Goal: Communication & Community: Answer question/provide support

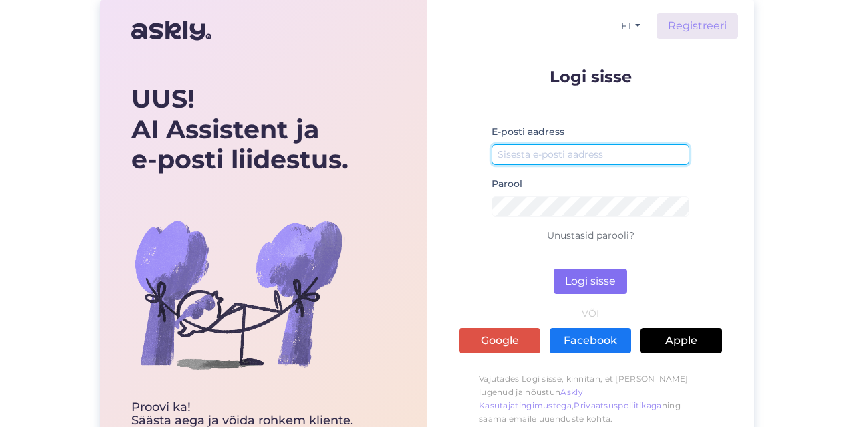
type input "[EMAIL_ADDRESS][DOMAIN_NAME]"
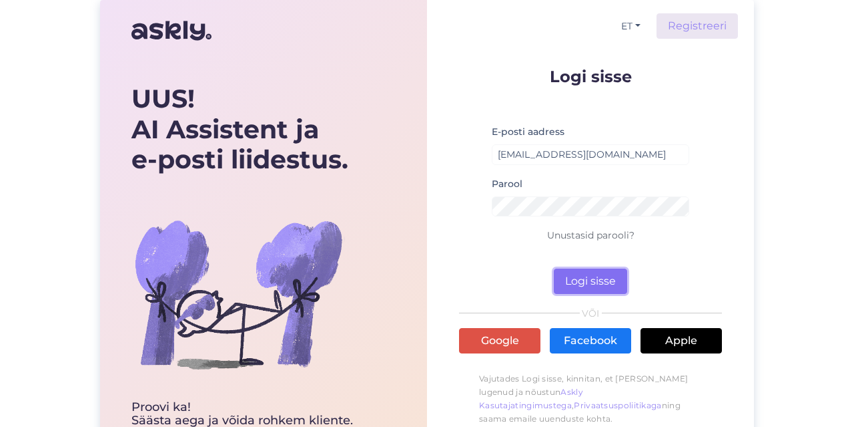
click at [585, 283] on button "Logi sisse" at bounding box center [590, 280] width 73 height 25
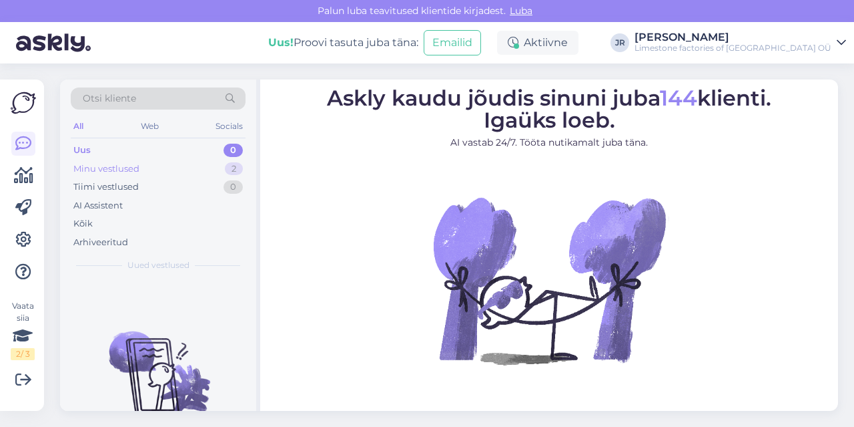
click at [87, 171] on div "Minu vestlused" at bounding box center [106, 168] width 66 height 13
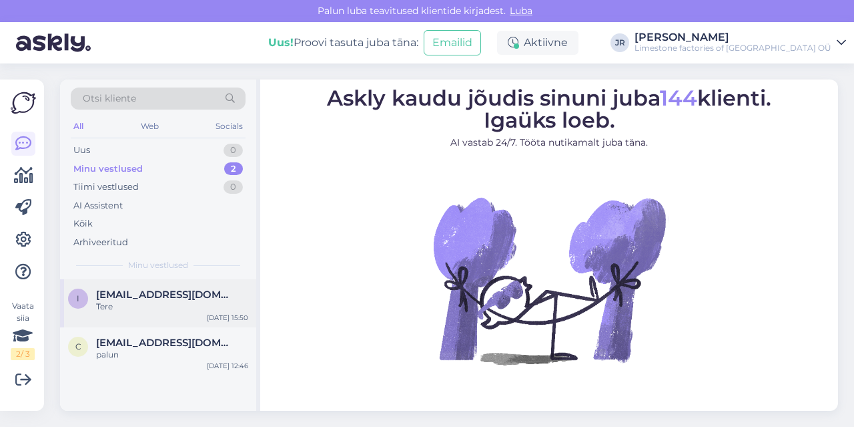
click at [148, 286] on div "i [EMAIL_ADDRESS][DOMAIN_NAME] Tere [DATE] 15:50" at bounding box center [158, 303] width 196 height 48
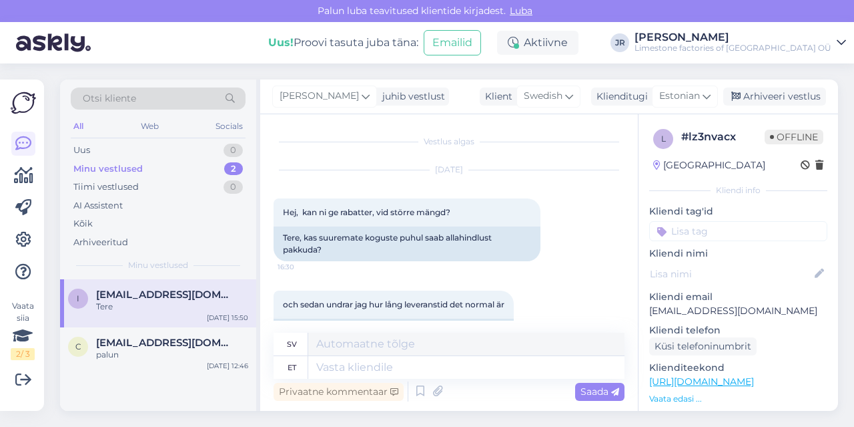
scroll to position [391, 0]
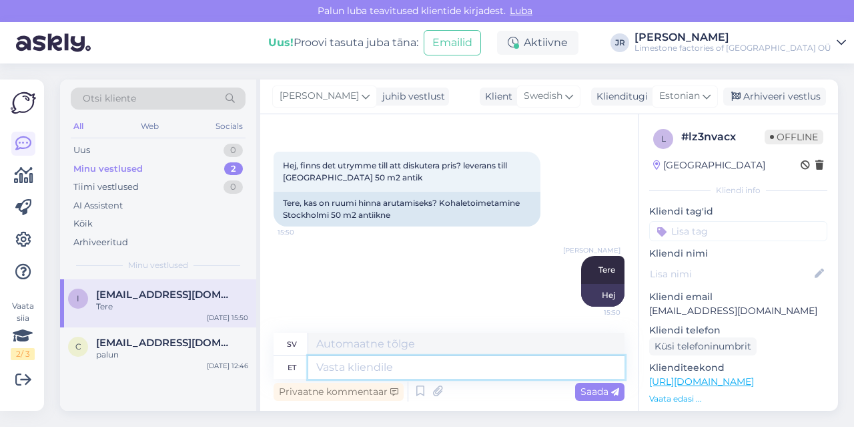
click at [376, 370] on textarea at bounding box center [466, 367] width 316 height 23
type textarea "mis m"
type textarea "vad"
type textarea "mis mõõdus p"
type textarea "vilken storlek"
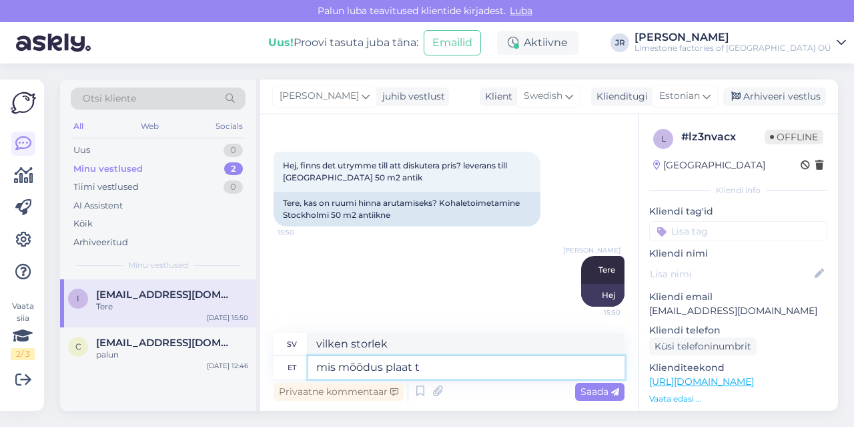
type textarea "mis mõõdus plaat te"
type textarea "Vilken storlek är tallriken?"
type textarea "mis mõõdus plaat teid"
type textarea "Vilken storlek har tallriken?"
type textarea "mis mõõdus plaat teid huvitab"
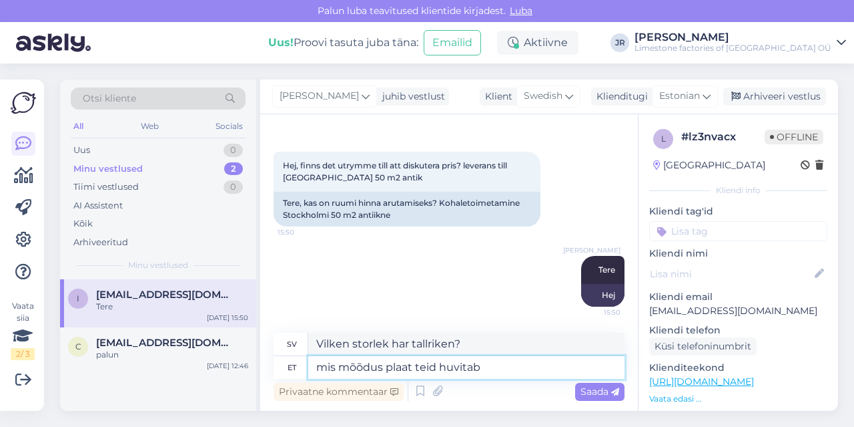
type textarea "Vilken storlek på kakel är du intresserad av?"
type textarea "mis mõõdus plaat teid huvitab ja mi"
type textarea "Vilken storlek på kakel är du intresserad av och"
type textarea "mis mõõdus plaat teid huvitab ja millal se"
type textarea "Vilken storlek på kakel är du intresserad av och när?"
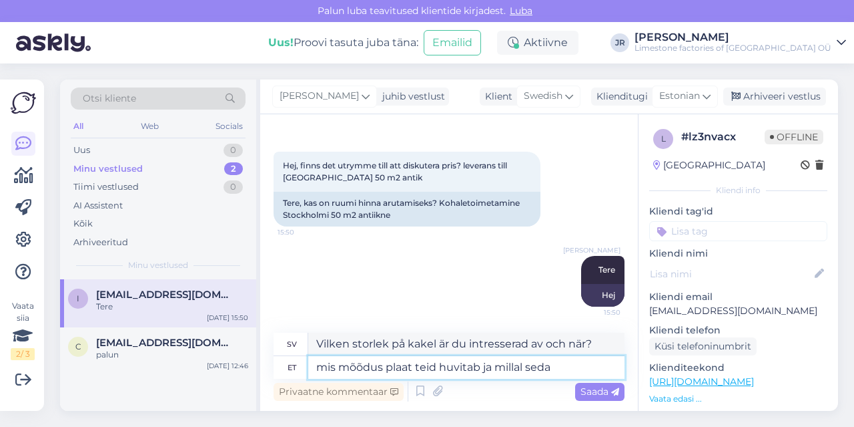
type textarea "mis mõõdus plaat teid huvitab ja millal seda v"
type textarea "Vilken storlek på kakel är du intresserad av och när kommer den att finnas till…"
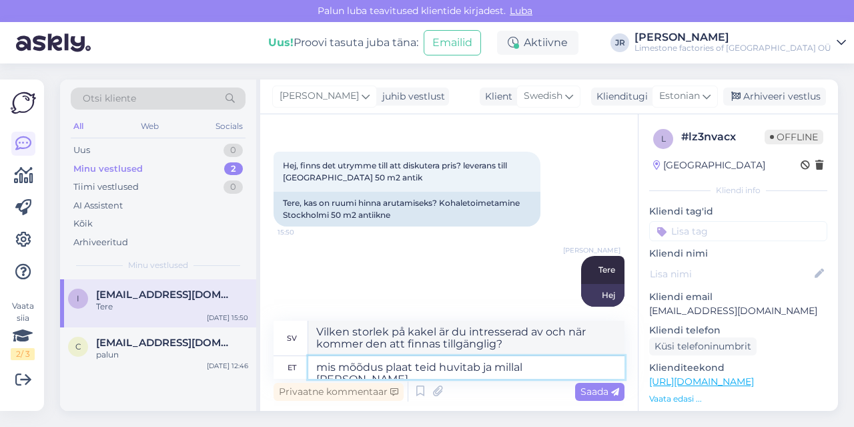
type textarea "mis mõõdus plaat teid huvitab ja millal seda vaja o"
type textarea "Vilken storlek på kakel är du intresserad av och när behöver du det?"
type textarea "mis mõõdus plaat teid huvitab ja millal [PERSON_NAME] oleks?"
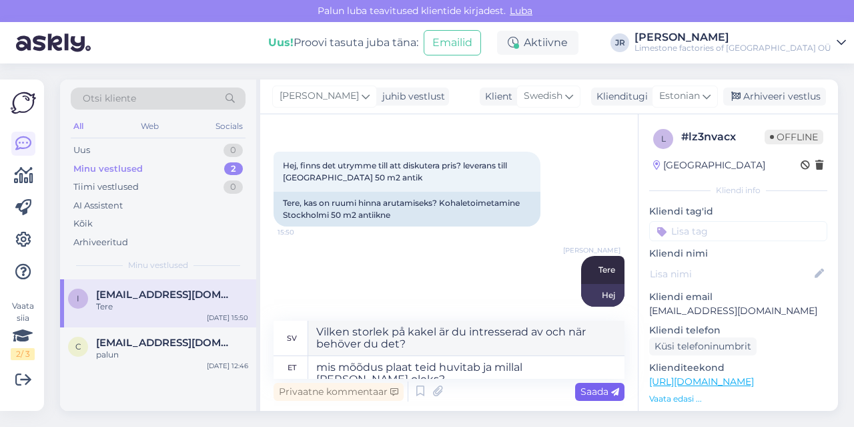
click at [605, 388] on span "Saada" at bounding box center [600, 391] width 39 height 12
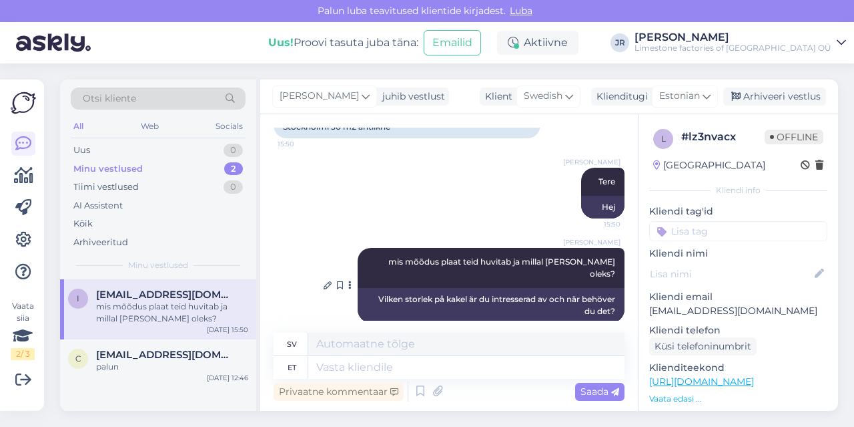
scroll to position [483, 0]
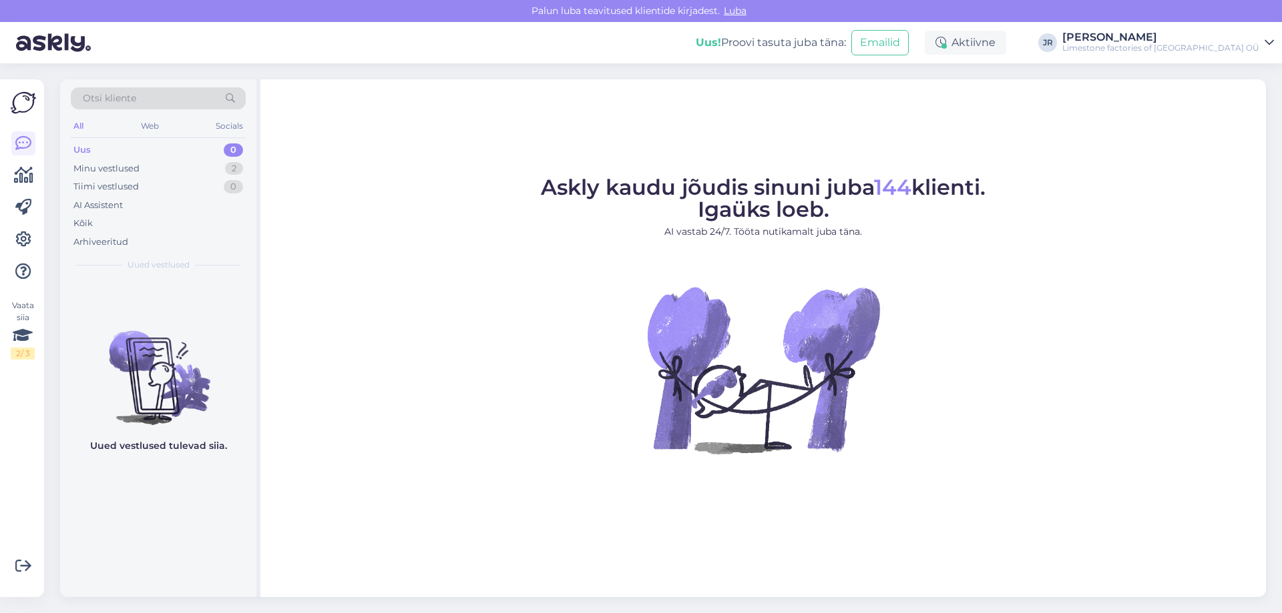
click at [103, 153] on div "Uus 0" at bounding box center [158, 150] width 175 height 19
click at [128, 170] on div "Minu vestlused" at bounding box center [106, 168] width 66 height 13
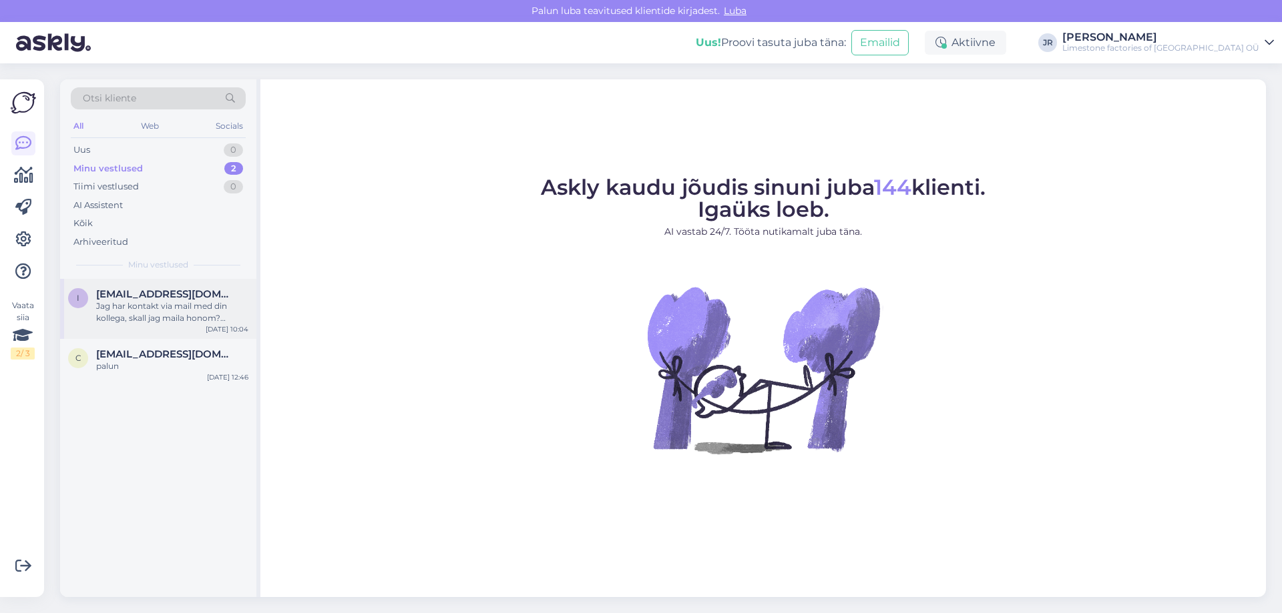
click at [159, 320] on div "Jag har kontakt via mail med din kollega, skall jag maila honom? [PERSON_NAME] …" at bounding box center [172, 312] width 152 height 24
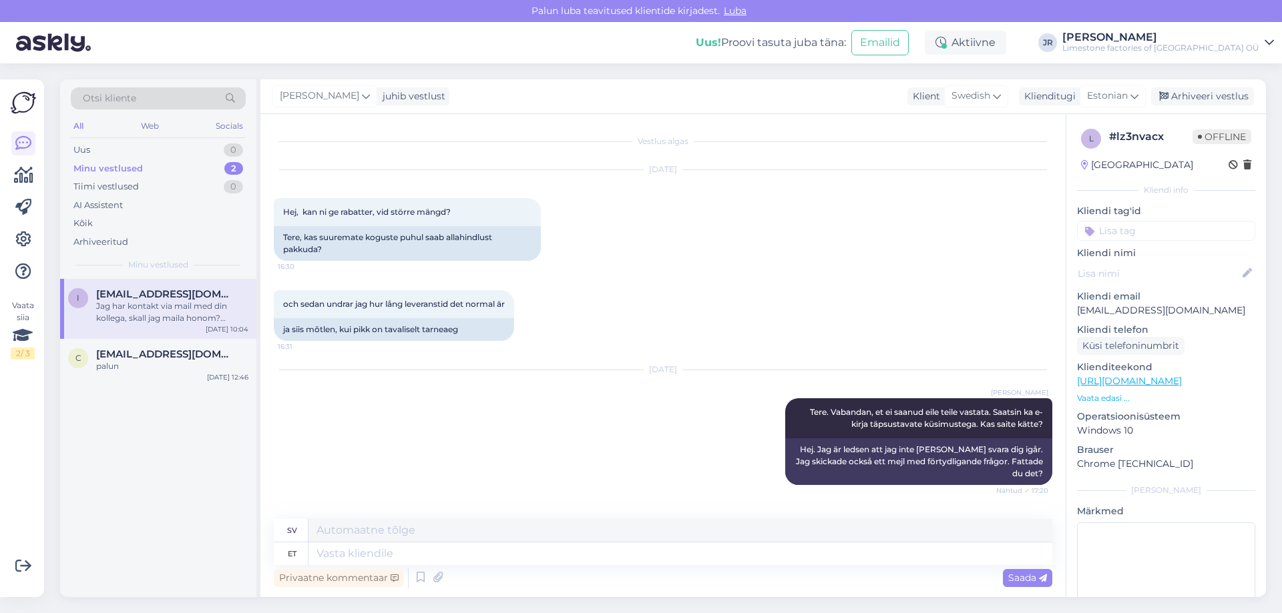
scroll to position [902, 0]
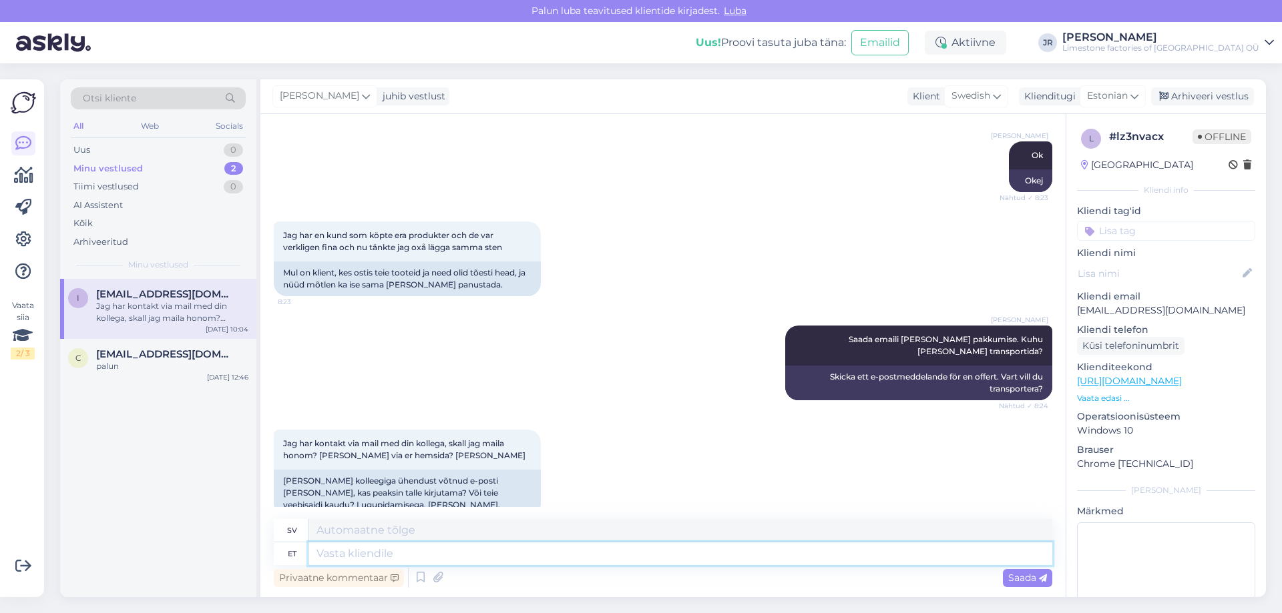
click at [409, 559] on textarea at bounding box center [680, 554] width 744 height 23
type textarea "see k"
type textarea "detta"
type textarea "see kiri tu"
type textarea "detta brev"
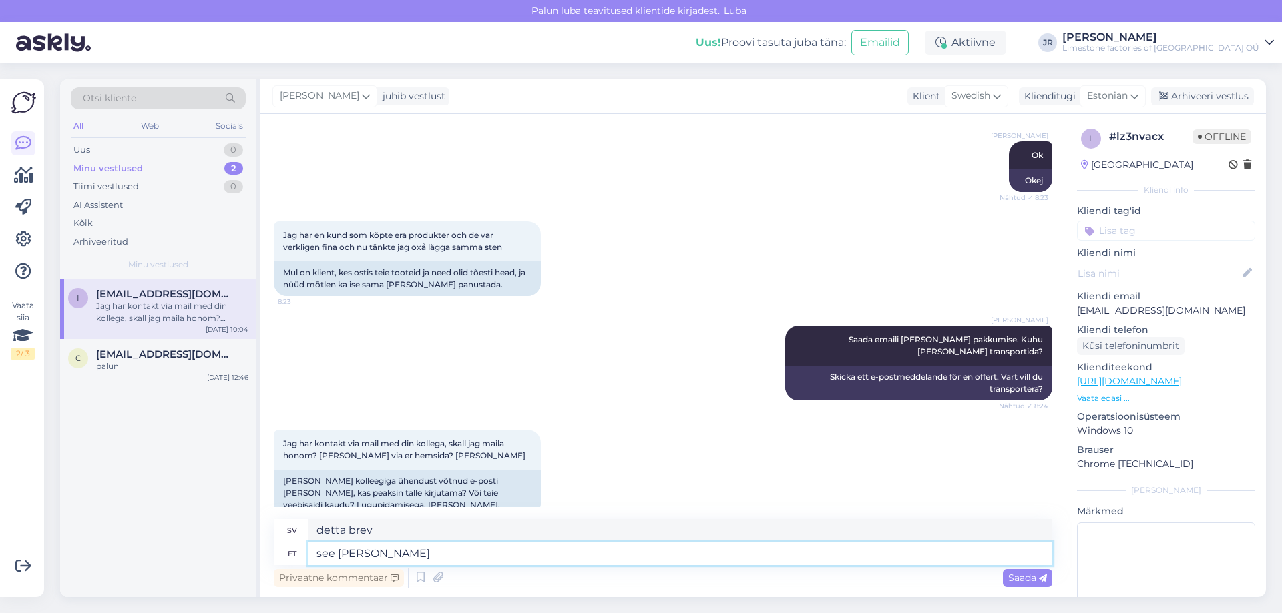
type textarea "see [PERSON_NAME] m"
type textarea "detta brev kom"
type textarea "see [PERSON_NAME] [PERSON_NAME]"
type textarea "detta brev kom till mig"
type textarea "see [PERSON_NAME] [PERSON_NAME] v"
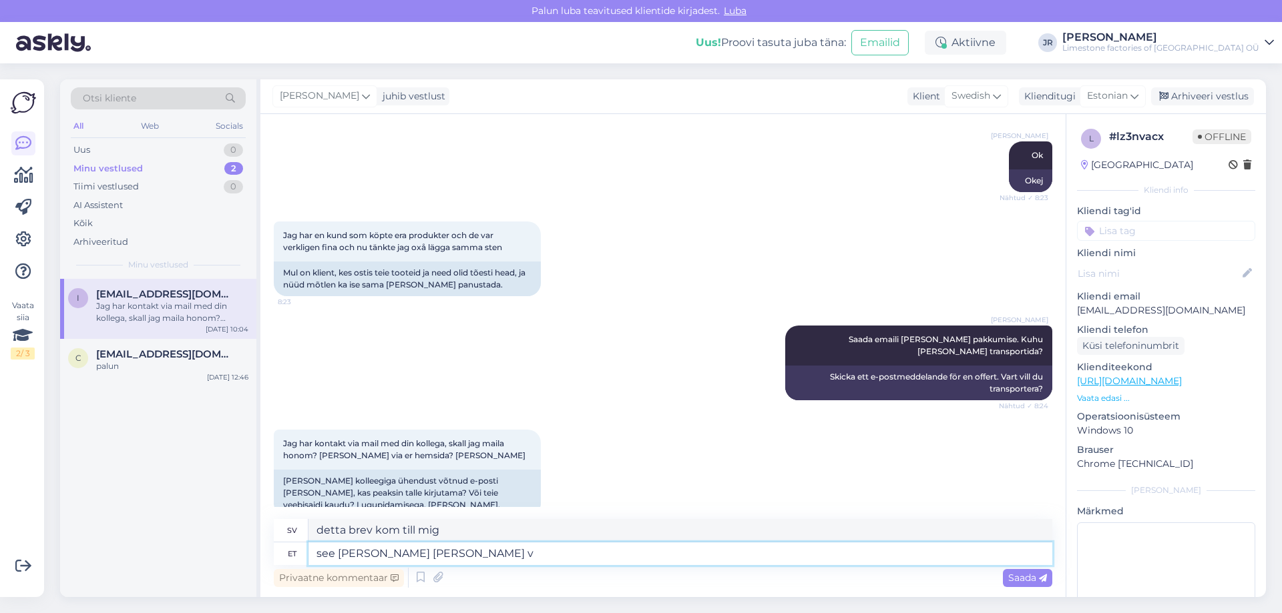
type textarea "detta brev kom till mig och"
type textarea "see [PERSON_NAME] [PERSON_NAME] vastan t"
type textarea "Det här brevet kom till mig och jag svarar på det."
type textarea "see [PERSON_NAME] [PERSON_NAME] vastan teile e"
type textarea "Detta brev kom till mig och jag ska svara dig."
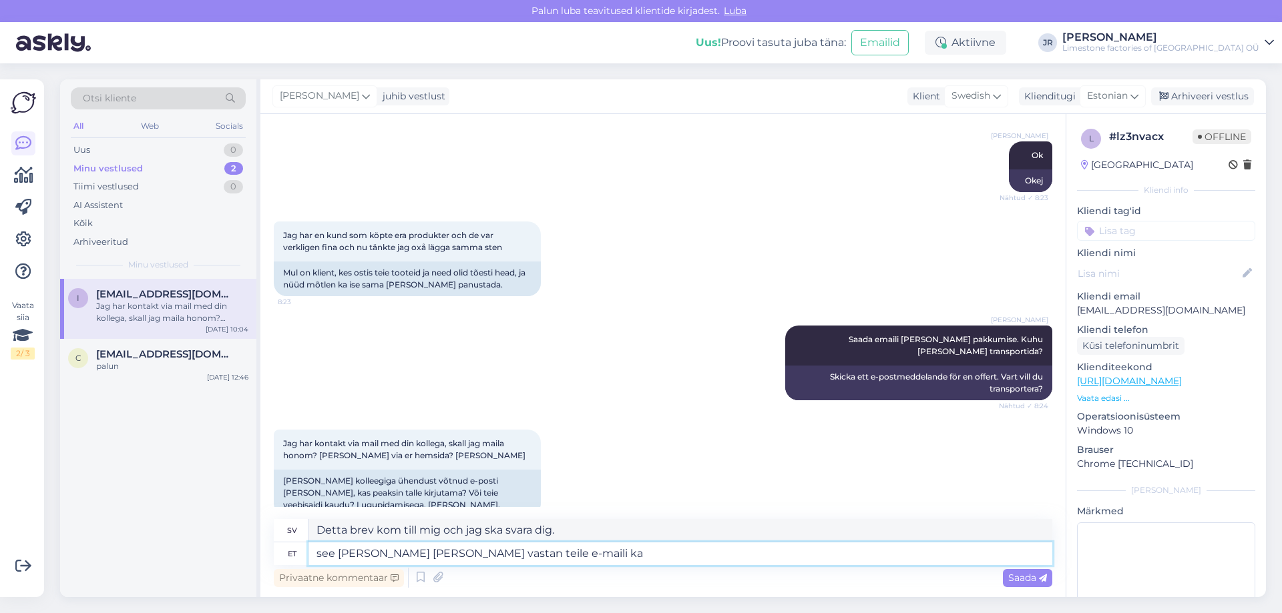
type textarea "see [PERSON_NAME] [PERSON_NAME] vastan teile e-[PERSON_NAME]"
type textarea "Jag har mottagit detta brev och kommer att svara dig via e-post."
type textarea "see [PERSON_NAME] [PERSON_NAME] vastan teile e-maili kaudu."
click at [1033, 579] on span "Saada" at bounding box center [1027, 578] width 39 height 12
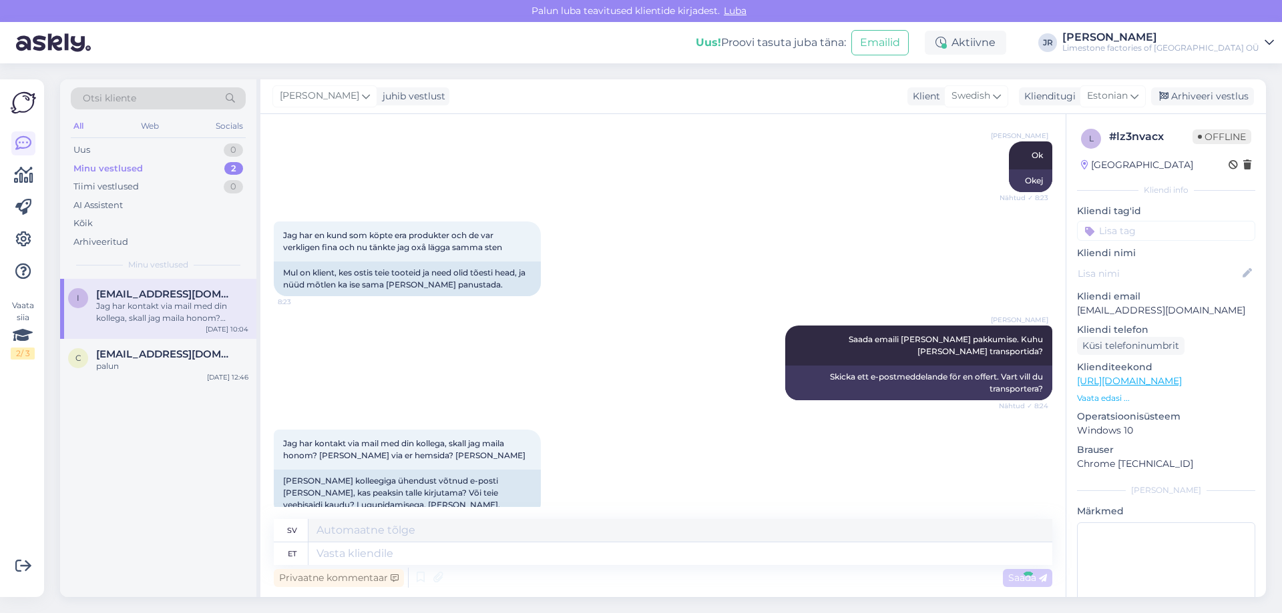
scroll to position [994, 0]
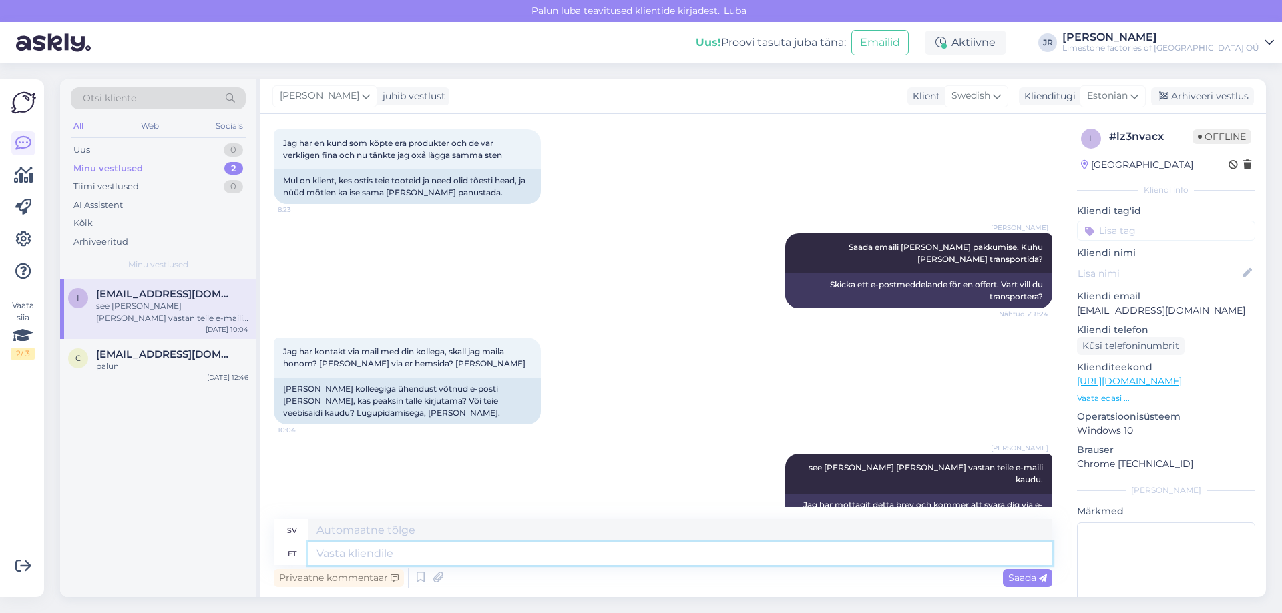
click at [469, 561] on textarea at bounding box center [680, 554] width 744 height 23
type textarea "kuhu o"
type textarea "där"
type textarea "kuhu on va"
type textarea "var är det"
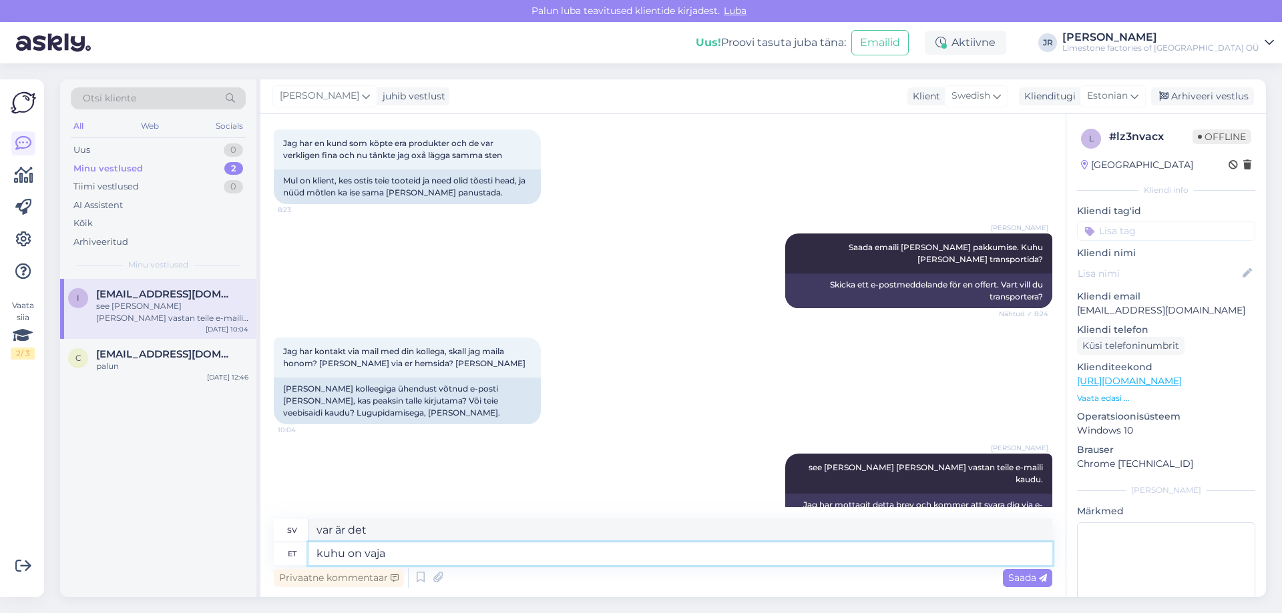
type textarea "kuhu on vaja"
type textarea "där det behövs"
type textarea "kuhu on vaja transportida?"
type textarea "Vart behöver du transportera?"
type textarea "kuhu on vaja transportida?"
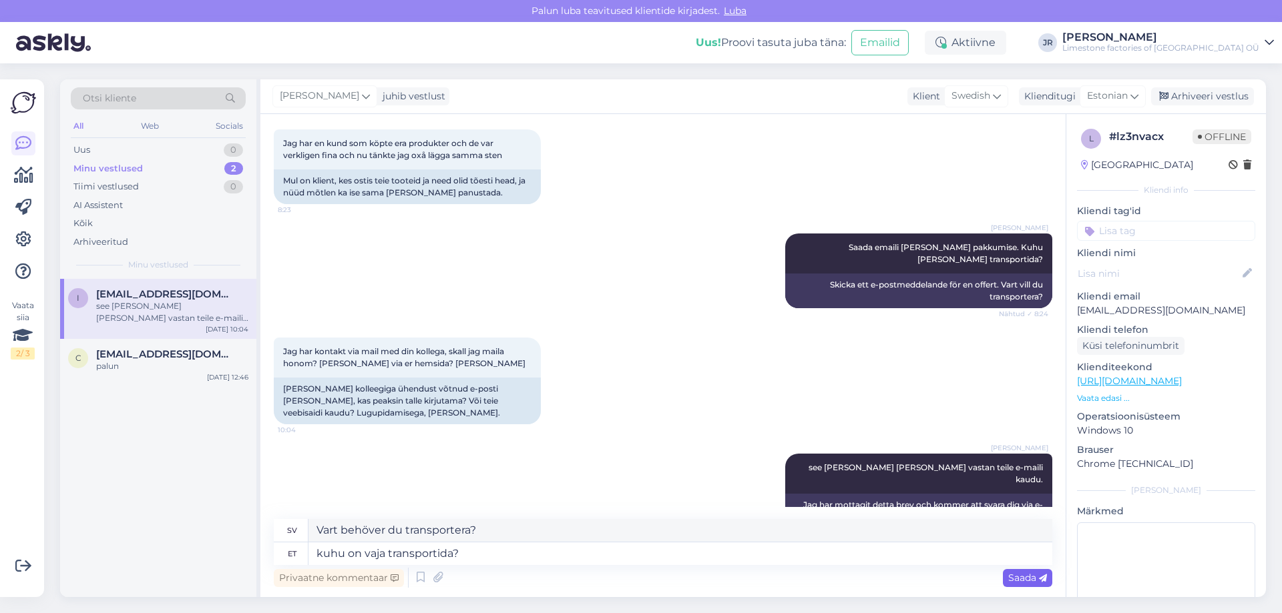
click at [1029, 580] on span "Saada" at bounding box center [1027, 578] width 39 height 12
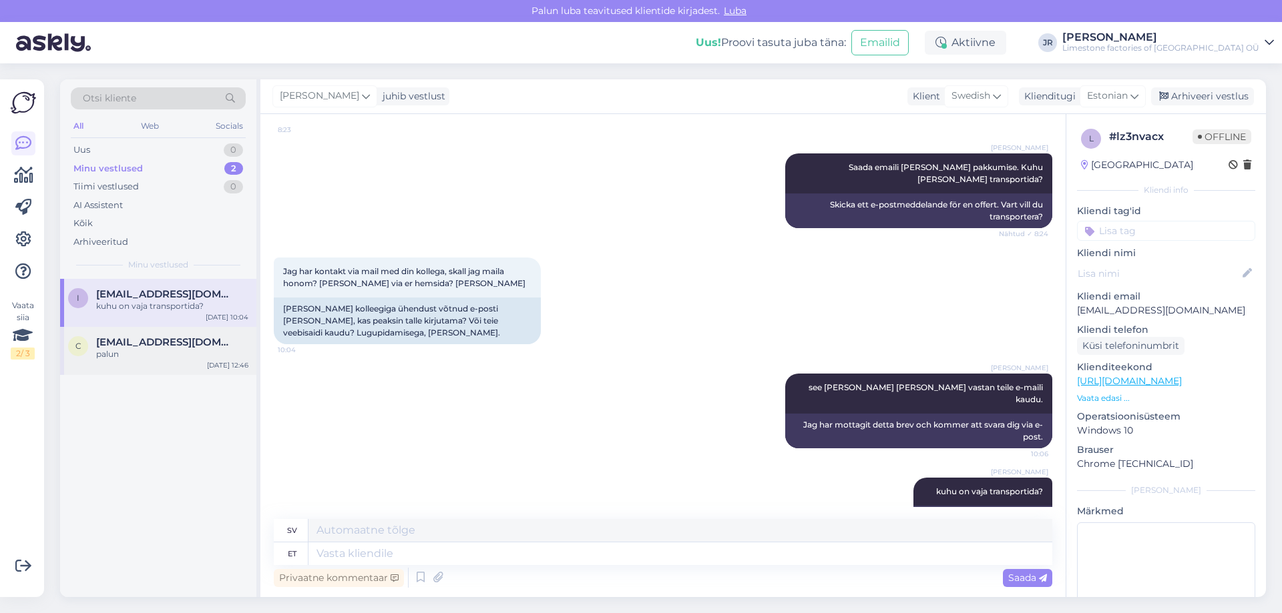
click at [172, 349] on div "palun" at bounding box center [172, 354] width 152 height 12
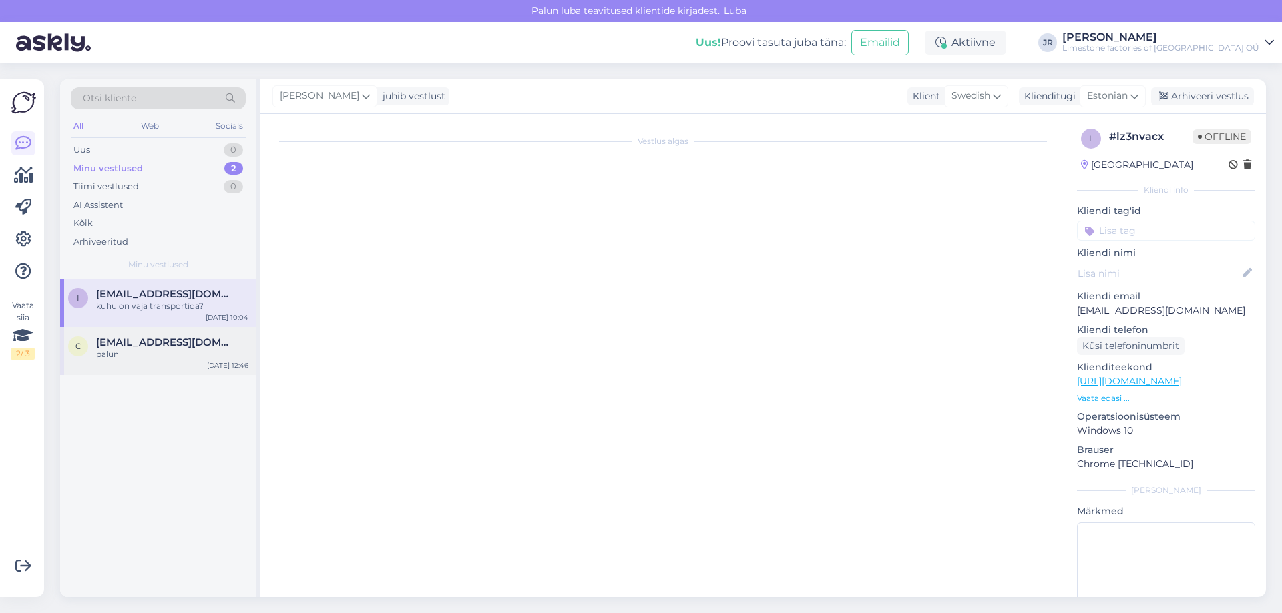
scroll to position [1234, 0]
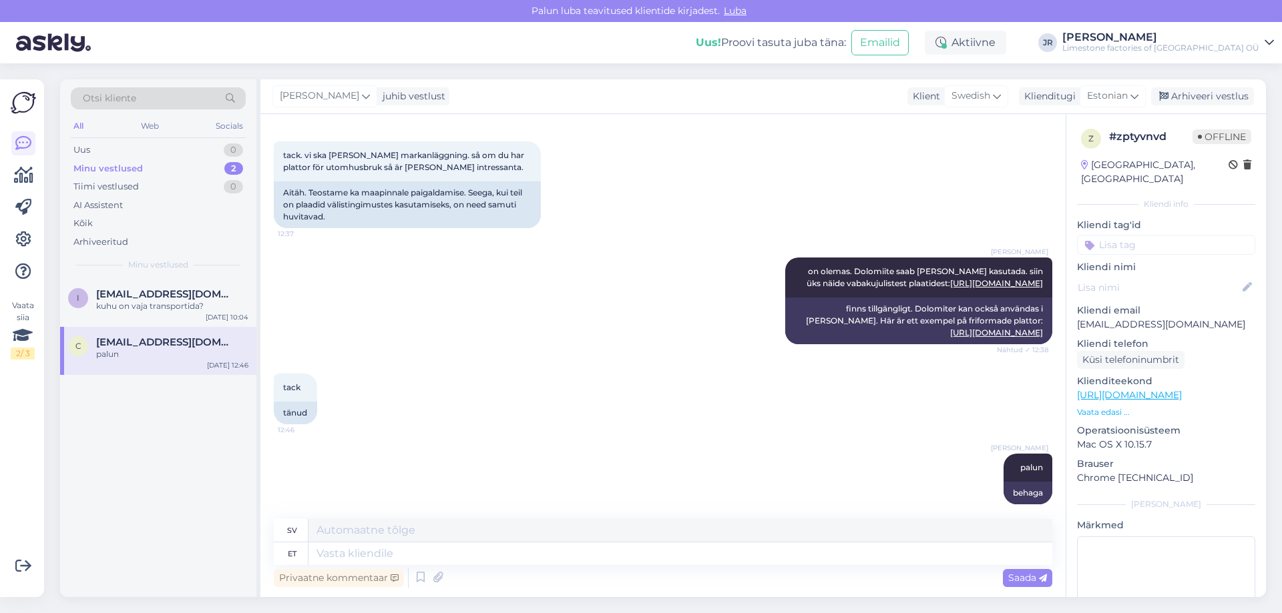
click at [97, 164] on div "Minu vestlused" at bounding box center [107, 168] width 69 height 13
click at [86, 147] on div "Uus" at bounding box center [81, 150] width 17 height 13
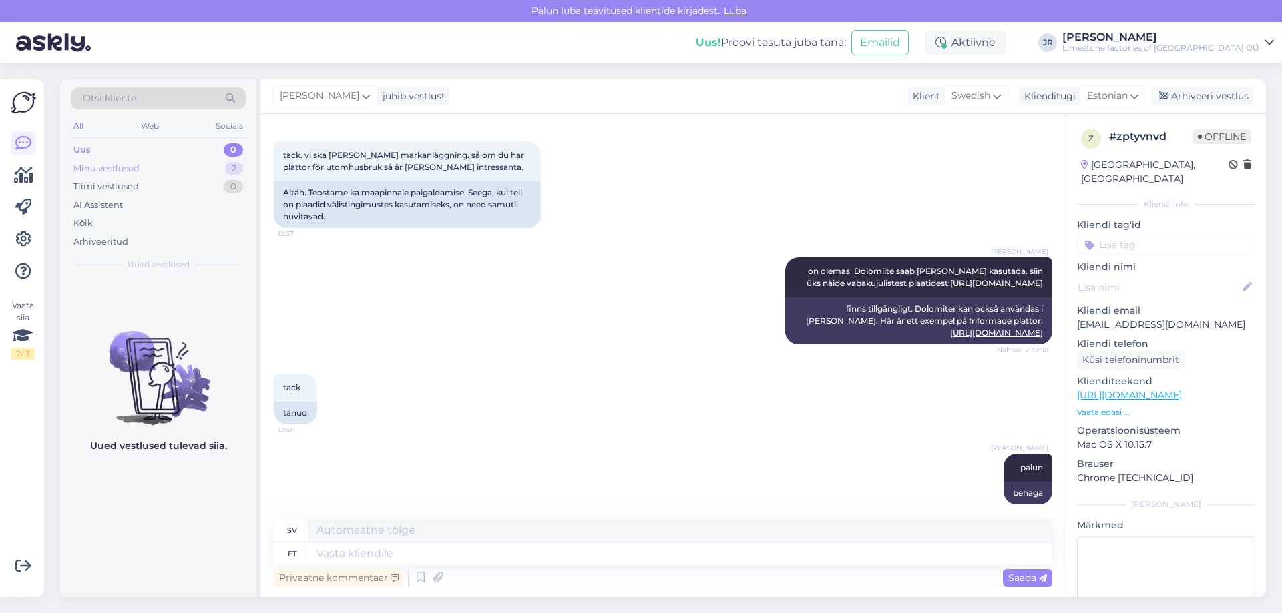
click at [129, 168] on div "Minu vestlused" at bounding box center [106, 168] width 66 height 13
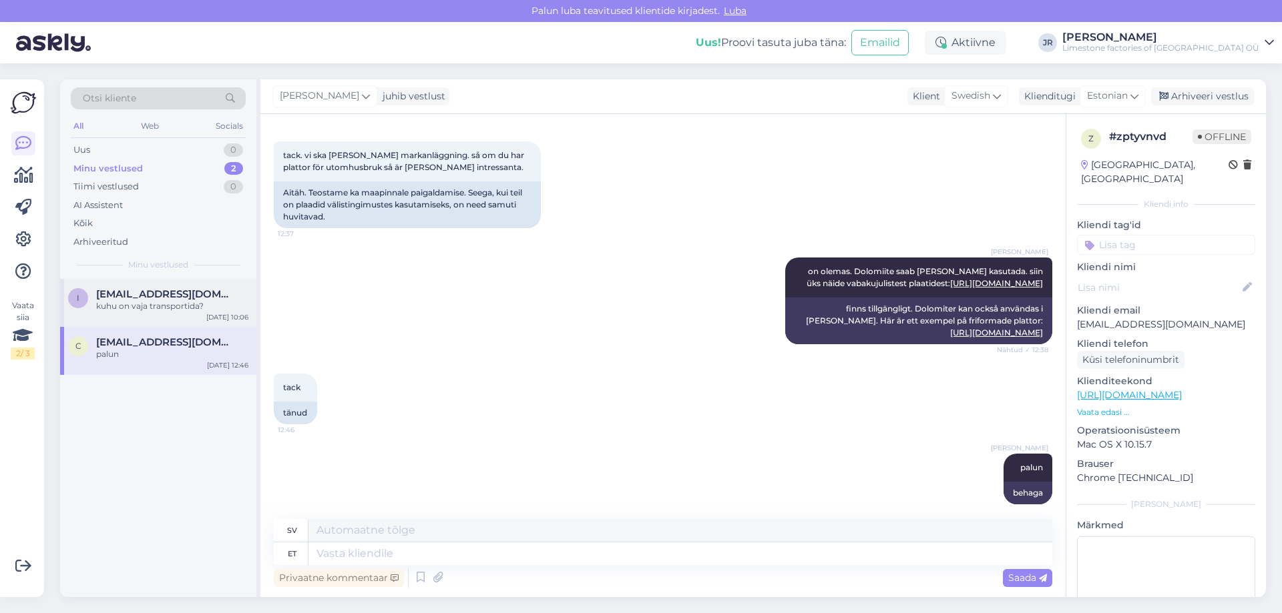
click at [151, 302] on div "kuhu on vaja transportida?" at bounding box center [172, 306] width 152 height 12
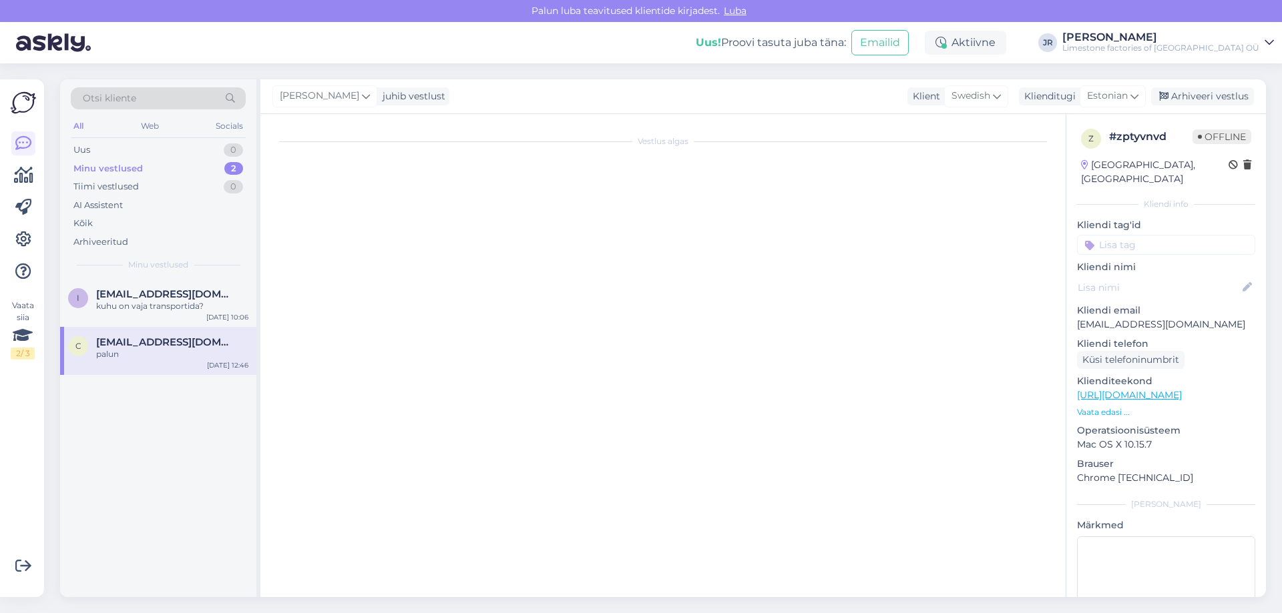
scroll to position [1074, 0]
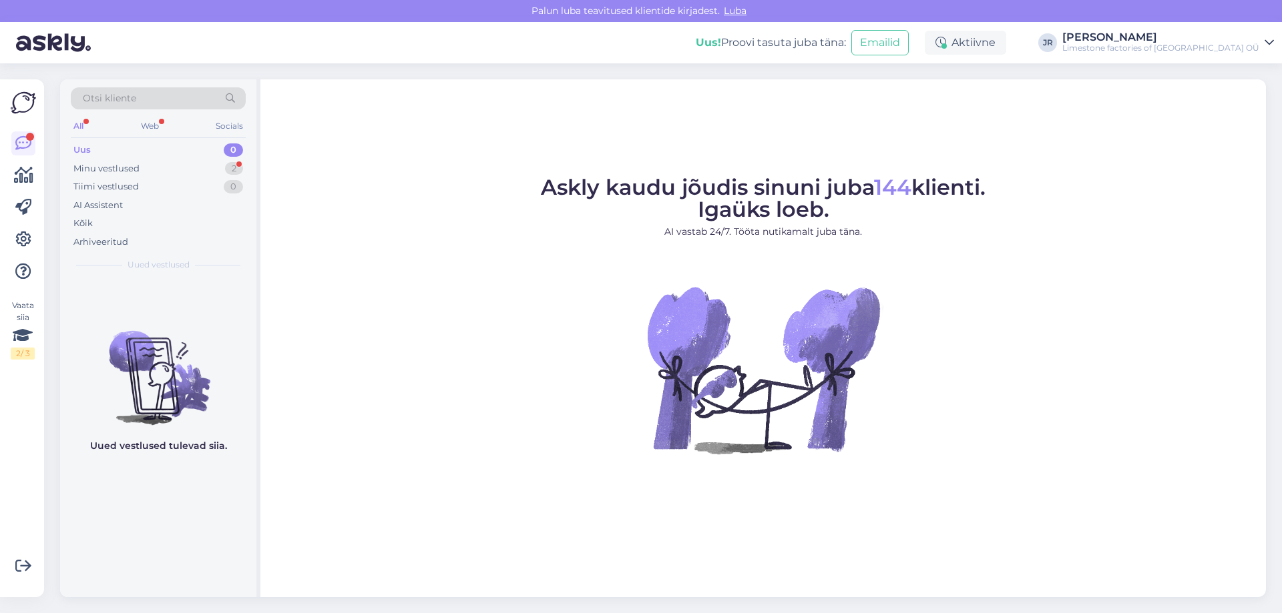
click at [119, 152] on div "Uus 0" at bounding box center [158, 150] width 175 height 19
click at [108, 167] on div "Minu vestlused" at bounding box center [106, 168] width 66 height 13
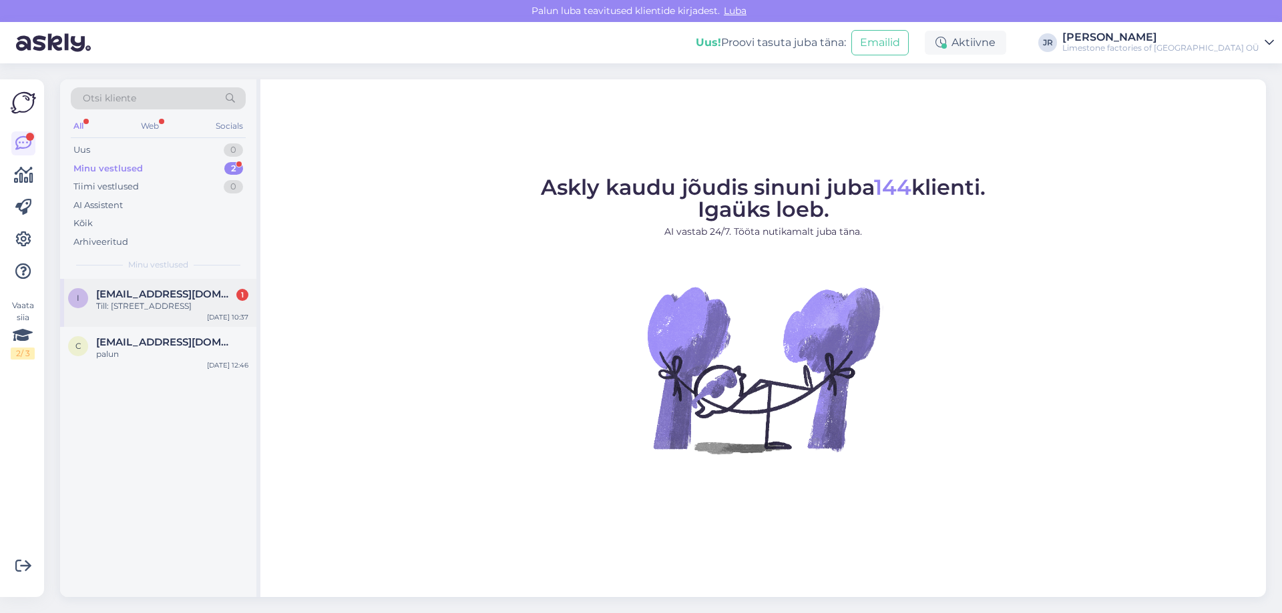
click at [157, 302] on div "Till: [STREET_ADDRESS]" at bounding box center [172, 306] width 152 height 12
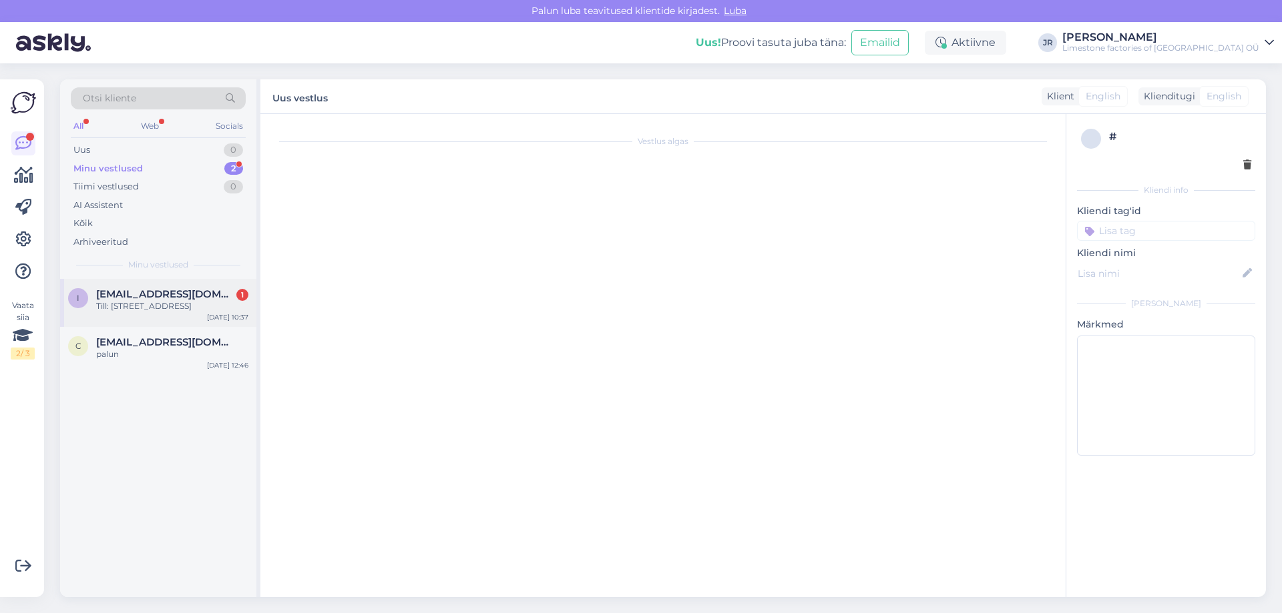
scroll to position [1154, 0]
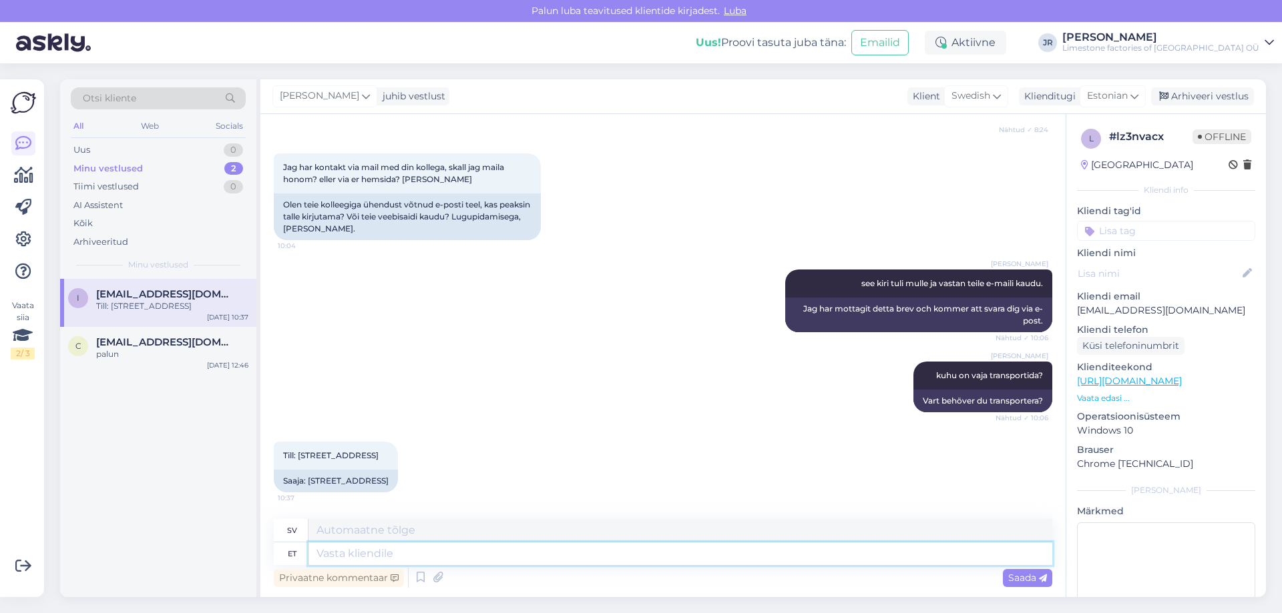
click at [422, 554] on textarea at bounding box center [680, 554] width 744 height 23
type textarea "ok"
type textarea "okej"
type textarea "ok"
click at [1026, 571] on div "Saada" at bounding box center [1027, 578] width 49 height 18
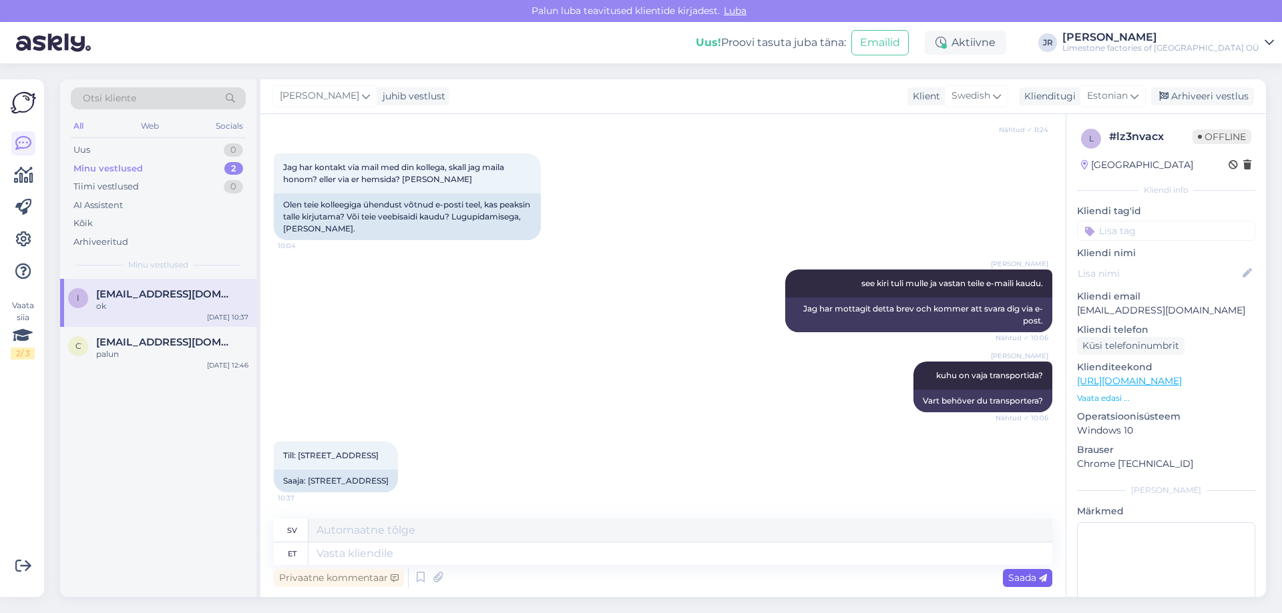
scroll to position [1234, 0]
